Goal: Task Accomplishment & Management: Use online tool/utility

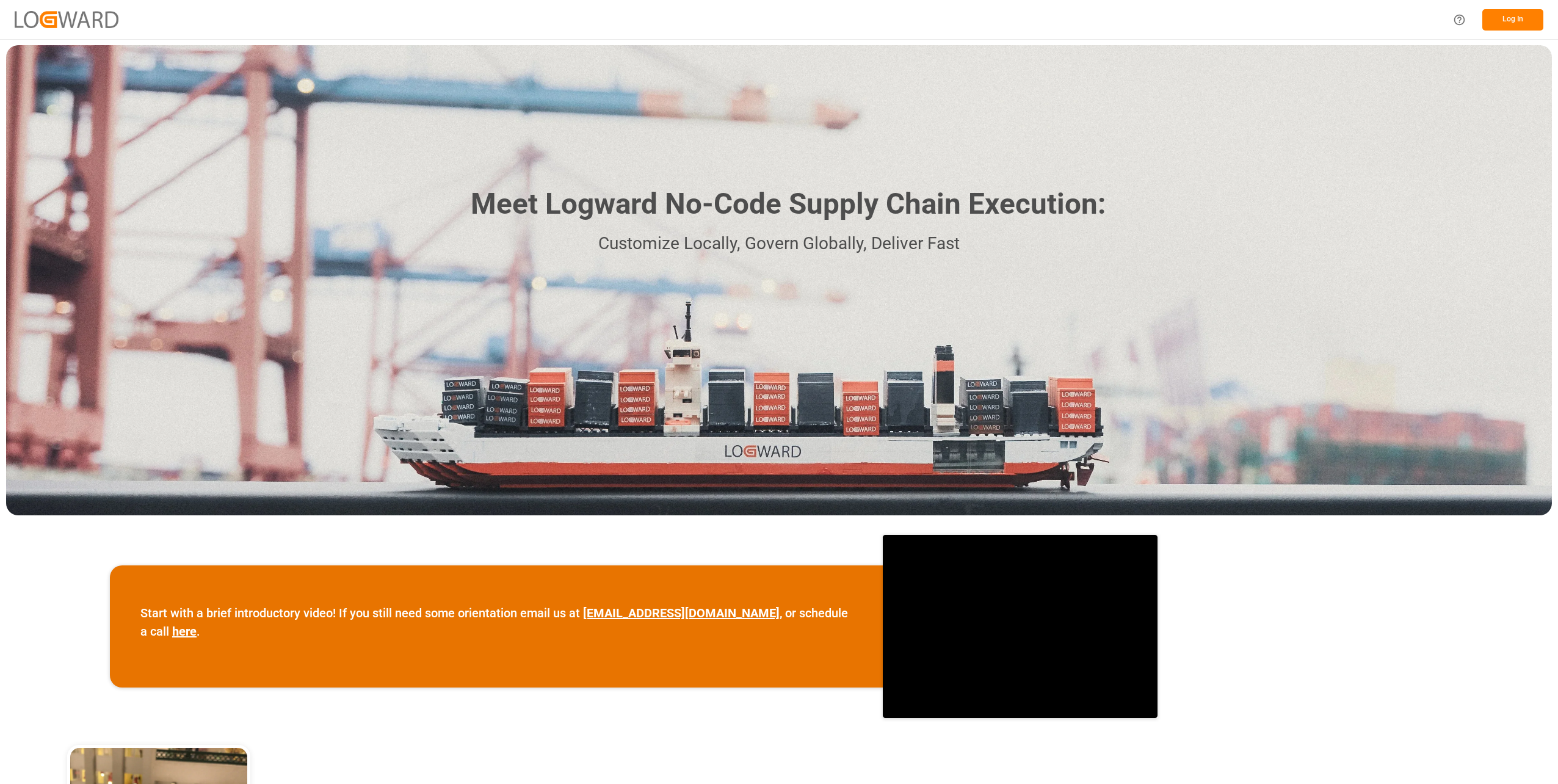
click at [1481, 2] on div "Log In" at bounding box center [779, 19] width 1558 height 39
click at [1492, 16] on button "Log In" at bounding box center [1513, 20] width 61 height 21
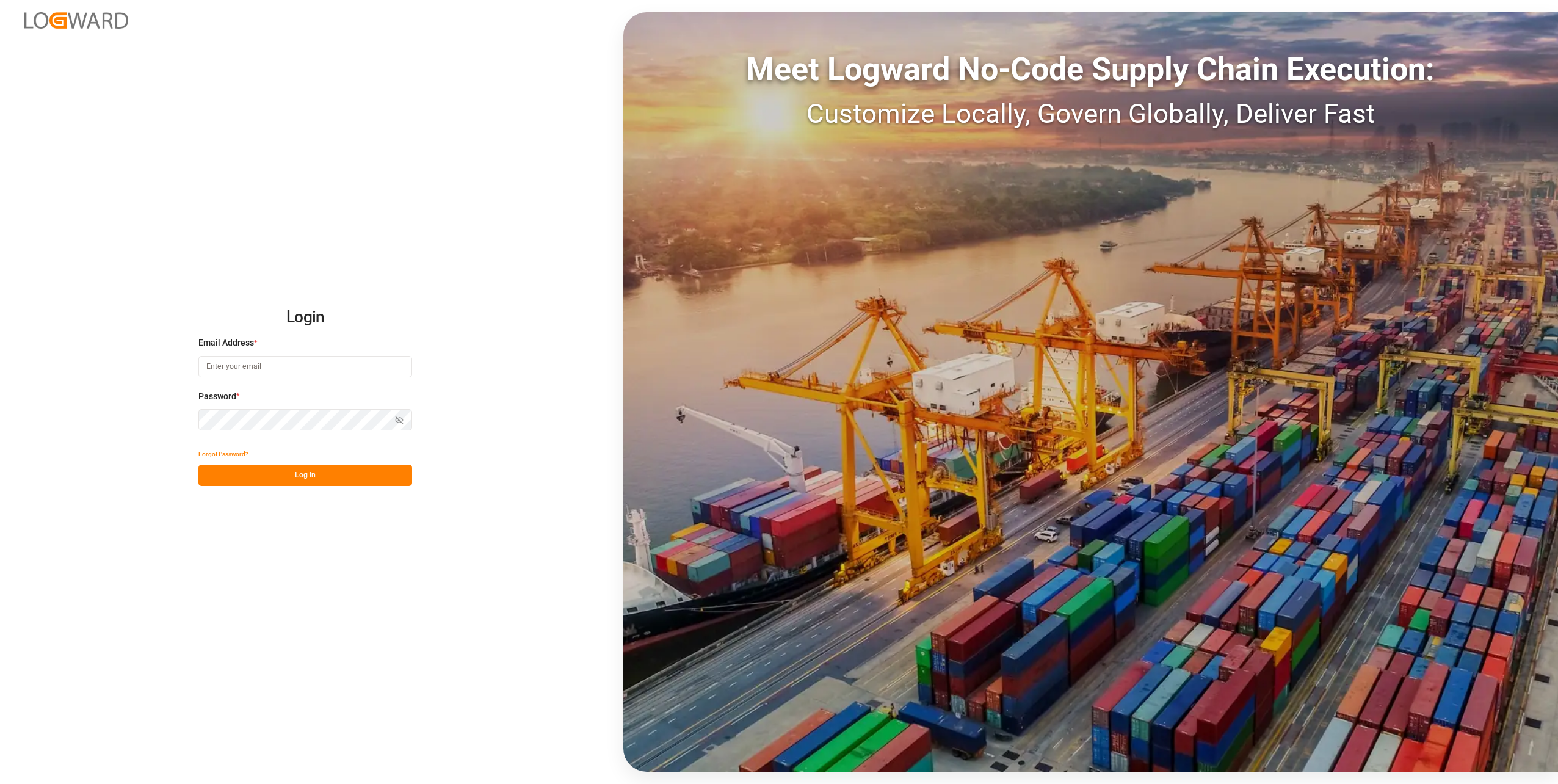
type input "[DOMAIN_NAME][EMAIL_ADDRESS][DOMAIN_NAME]"
click at [396, 421] on icon "button" at bounding box center [399, 420] width 6 height 4
click at [351, 469] on button "Log In" at bounding box center [305, 475] width 213 height 21
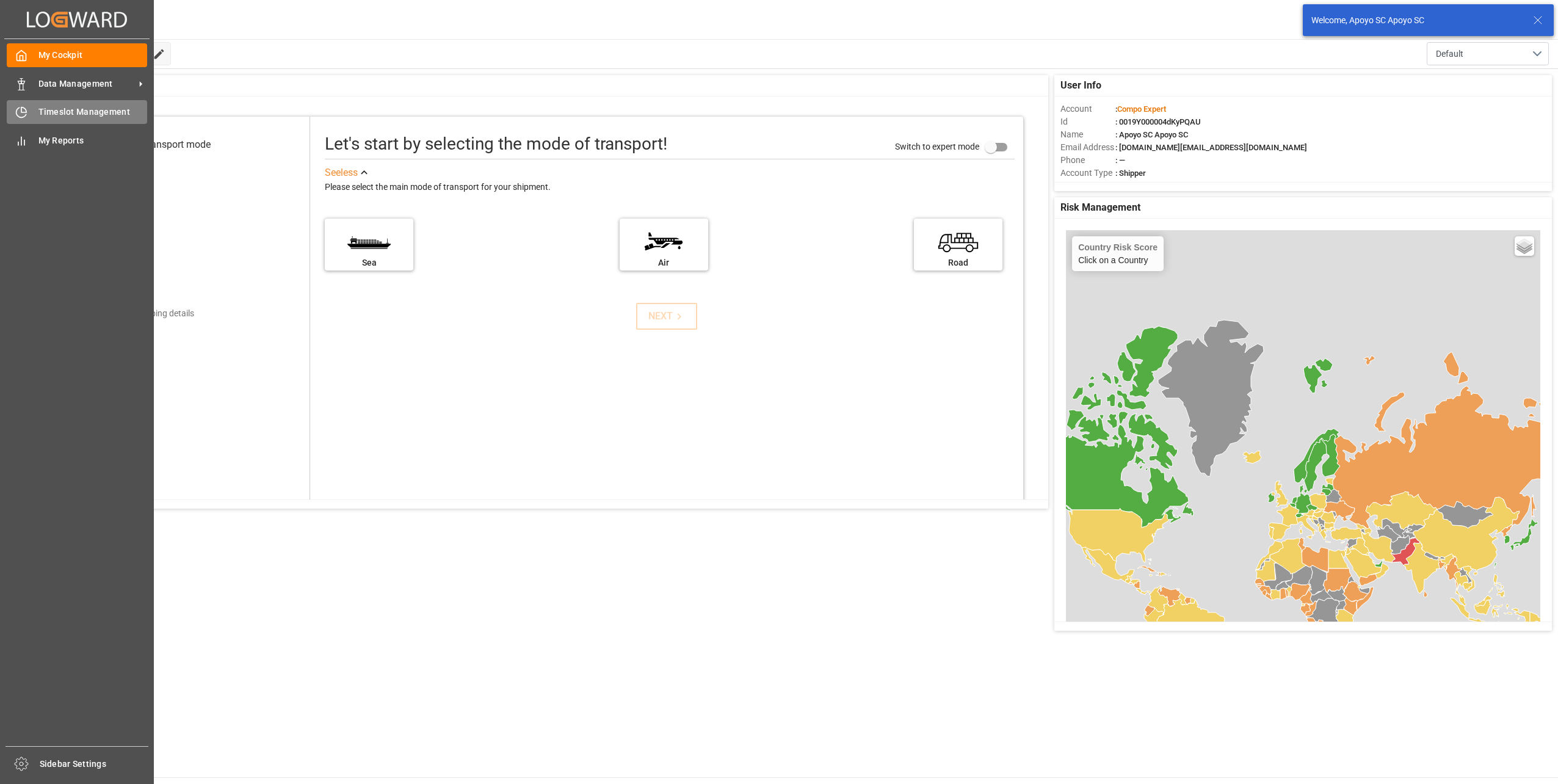
click at [30, 109] on div "Timeslot Management Timeslot Management" at bounding box center [77, 112] width 140 height 24
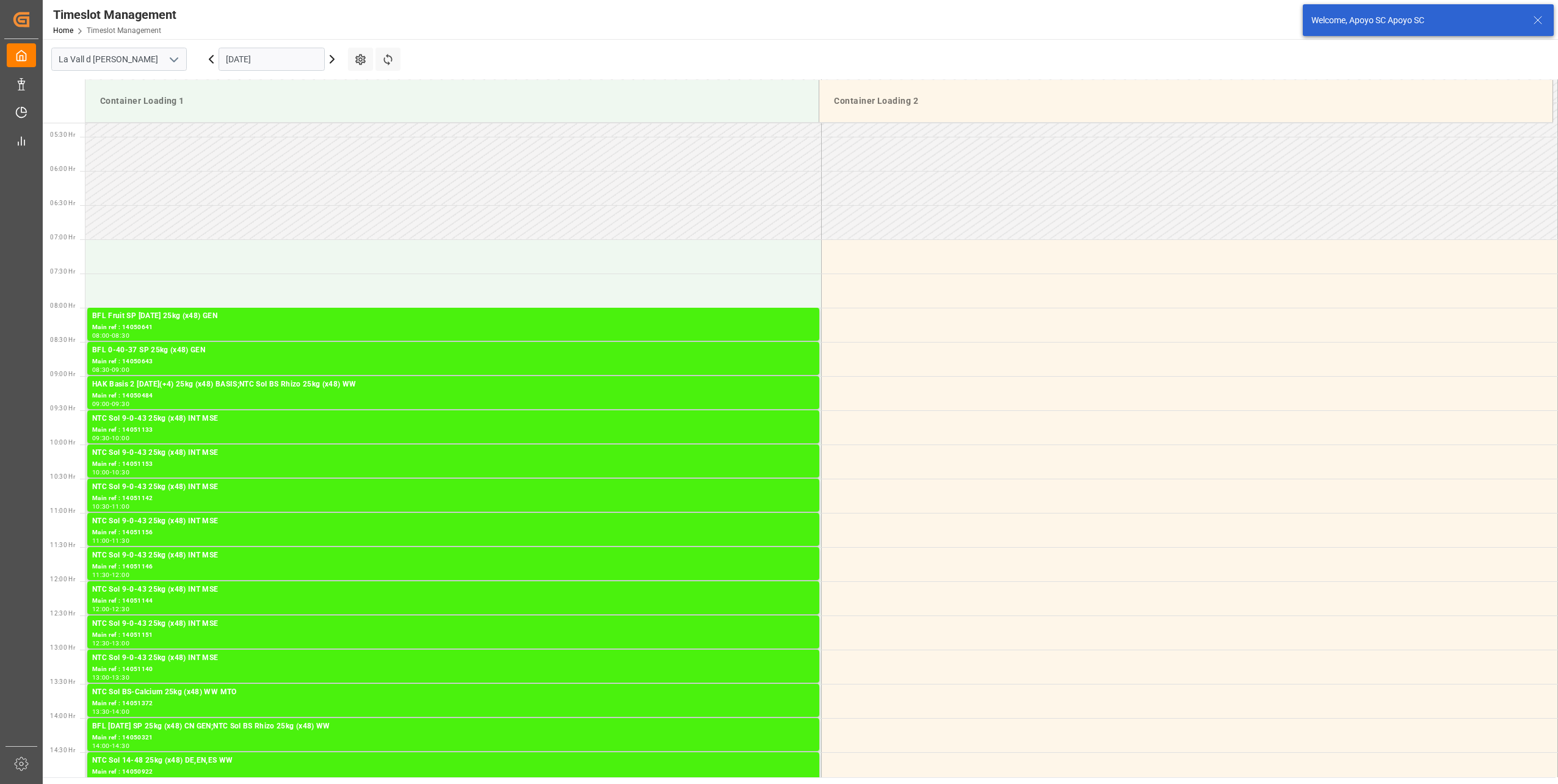
click at [255, 63] on input "[DATE]" at bounding box center [271, 59] width 106 height 23
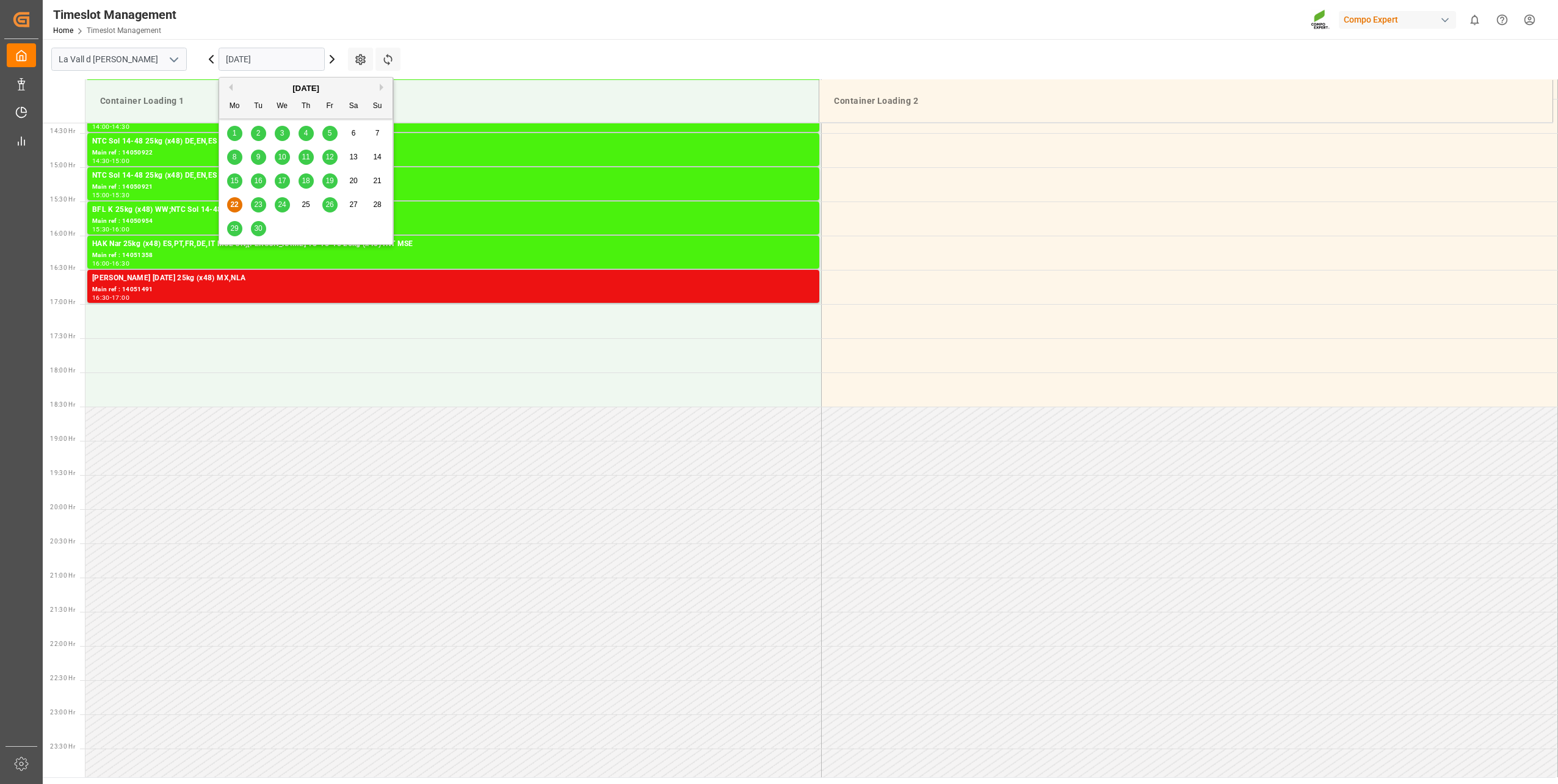
scroll to position [987, 0]
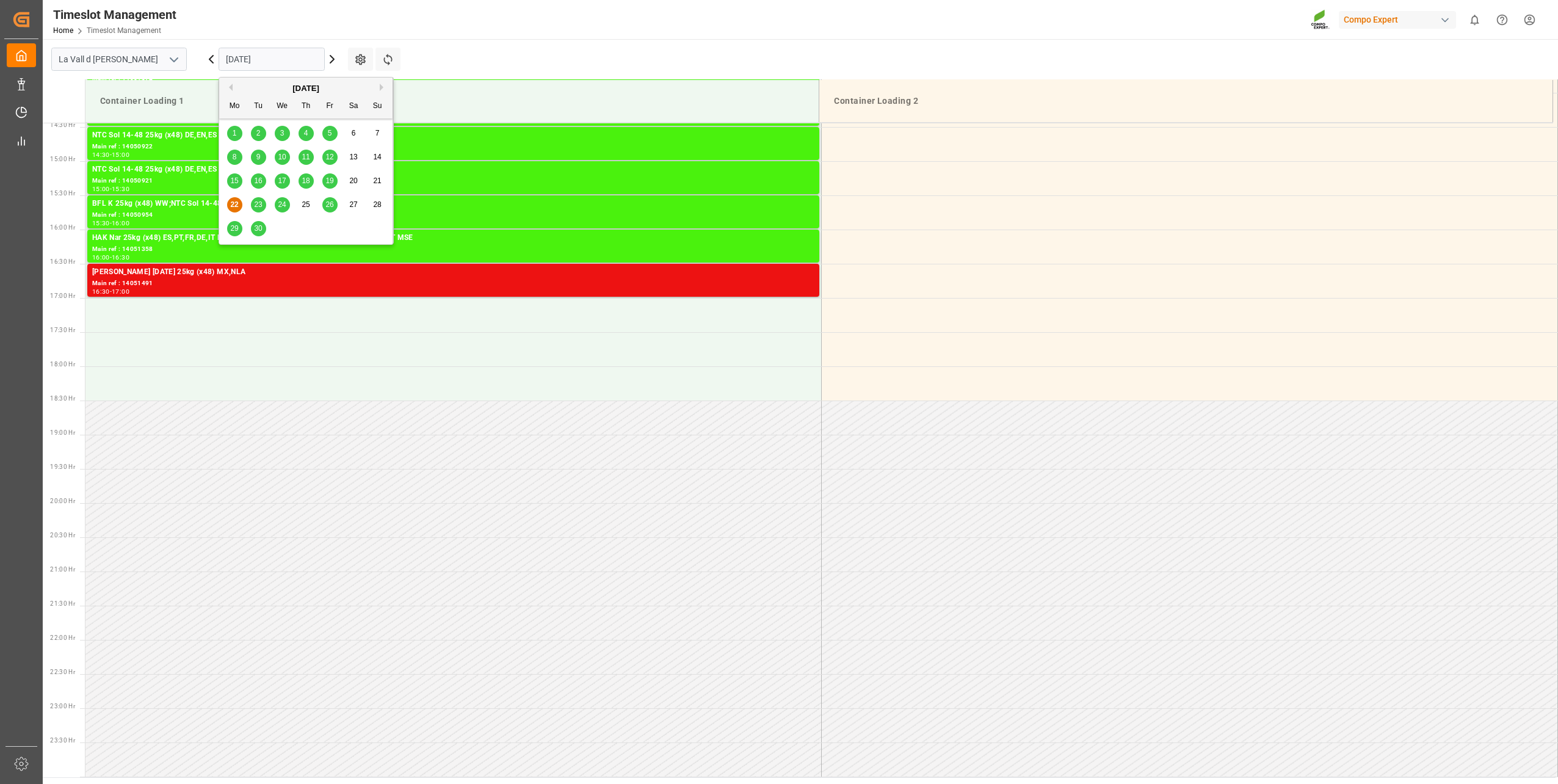
click at [235, 222] on div "29" at bounding box center [235, 229] width 16 height 15
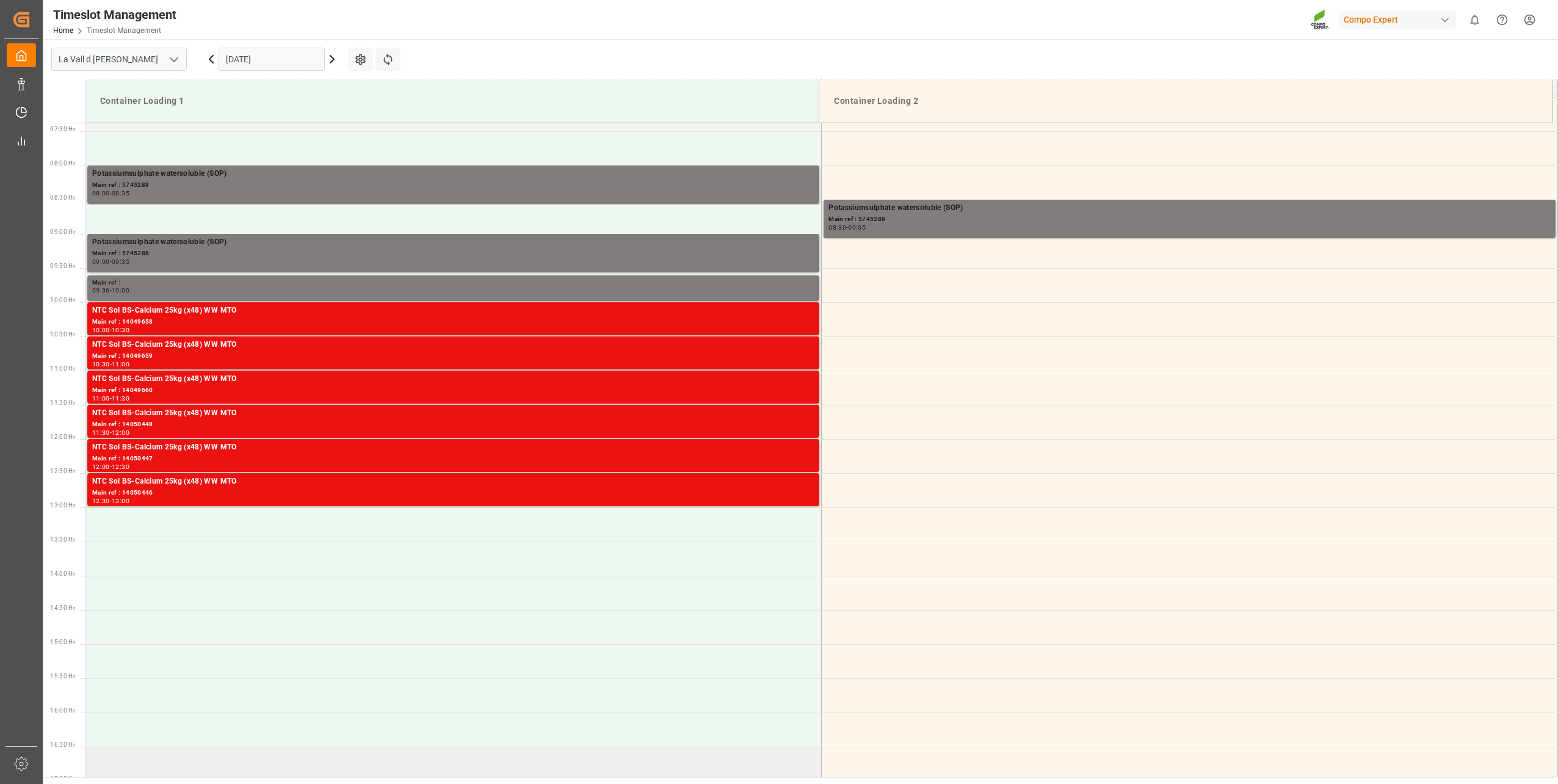
scroll to position [498, 0]
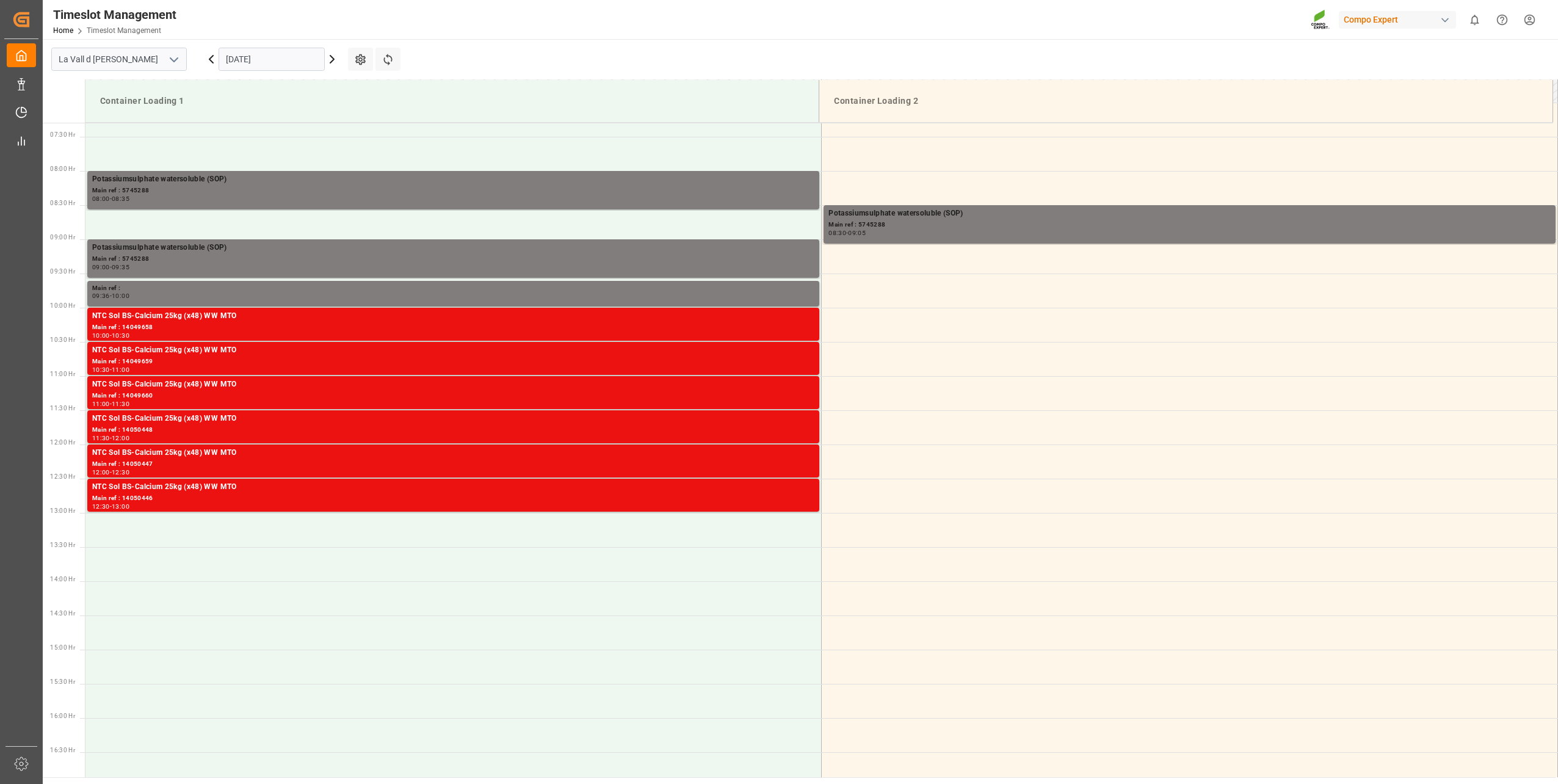
click at [262, 56] on input "[DATE]" at bounding box center [271, 59] width 106 height 23
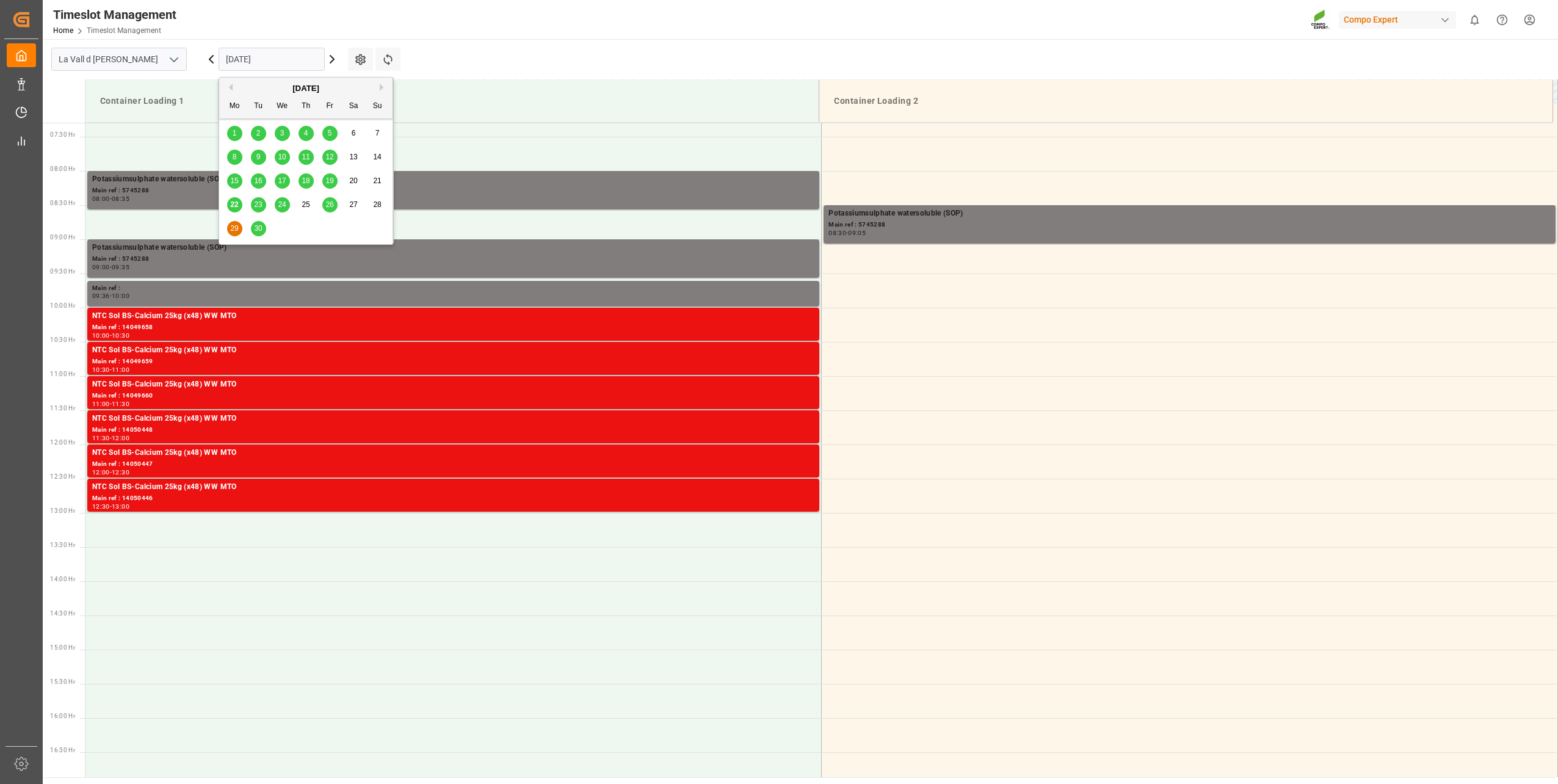
click at [325, 206] on div "26" at bounding box center [330, 205] width 16 height 15
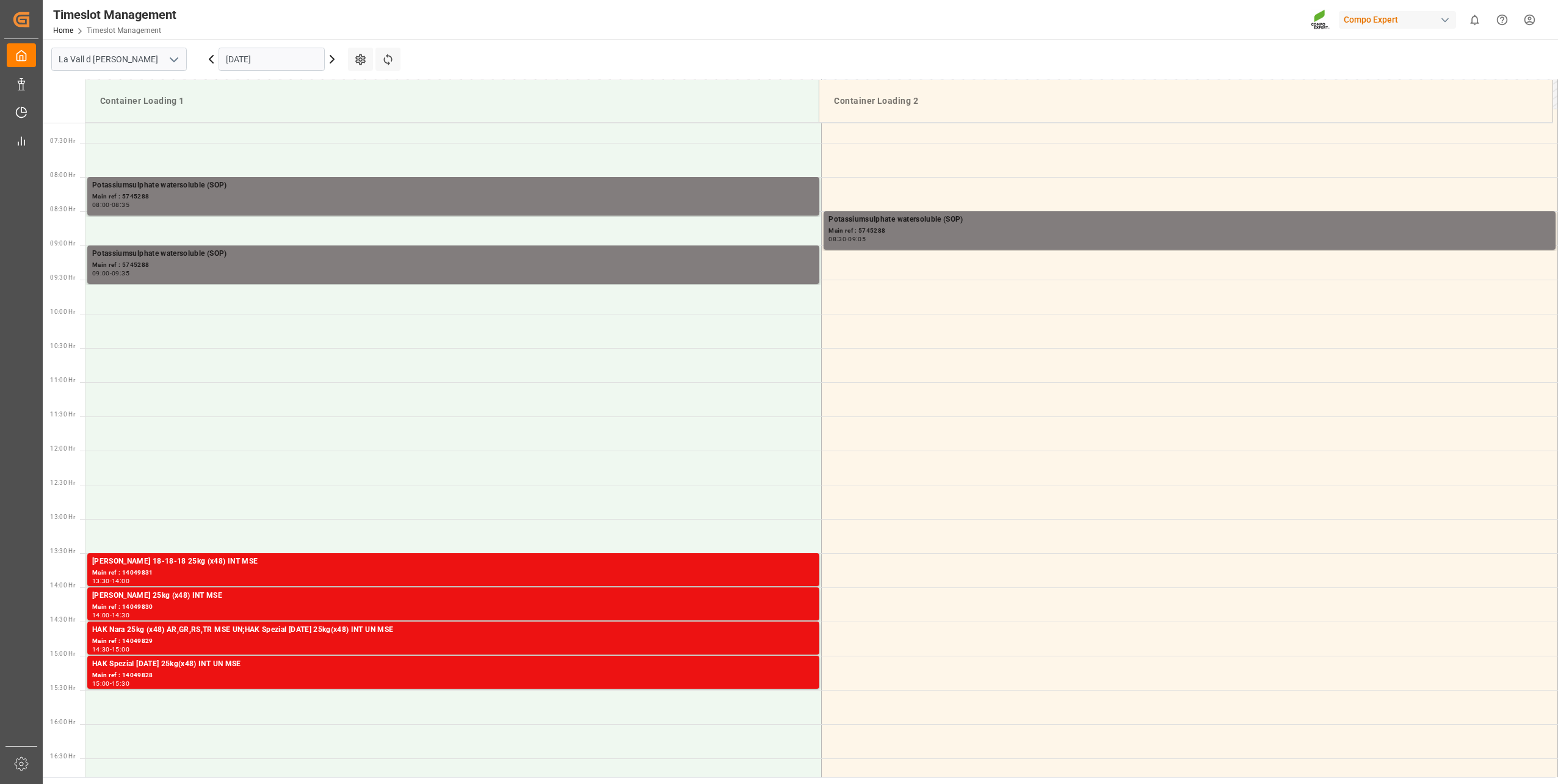
scroll to position [437, 0]
